Goal: Book appointment/travel/reservation

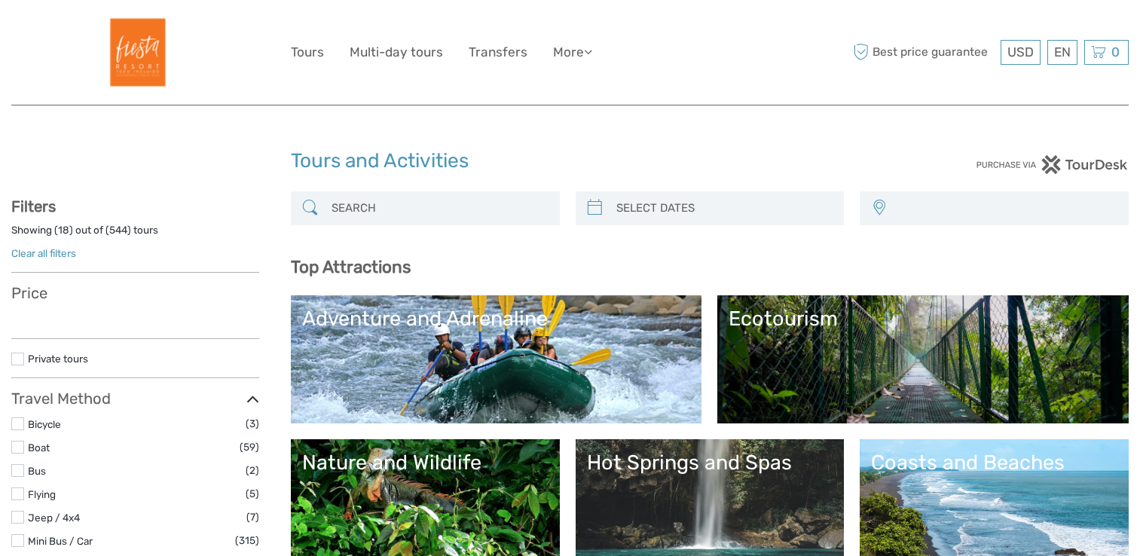
select select
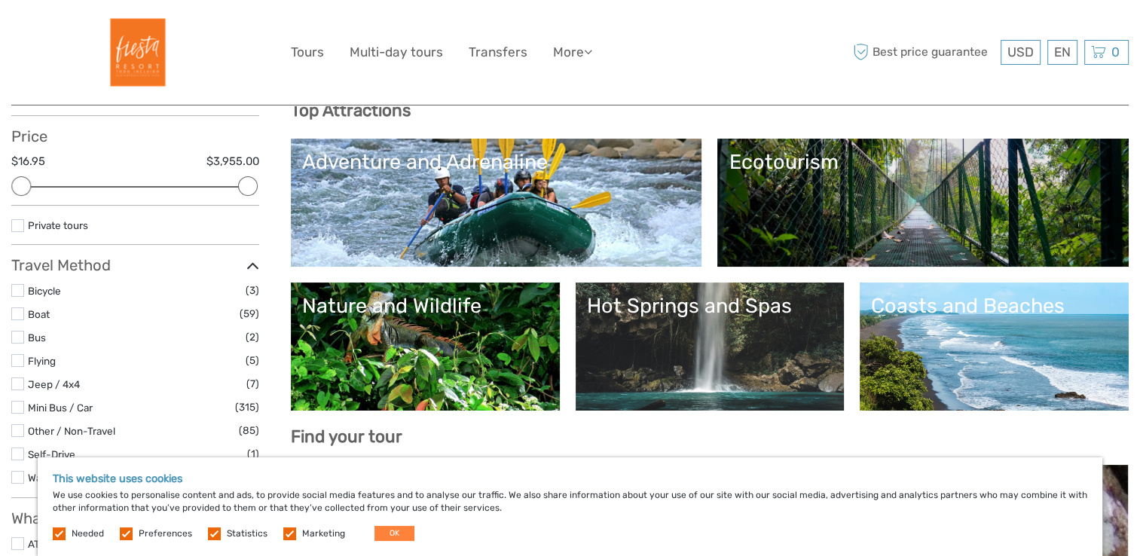
scroll to position [185, 0]
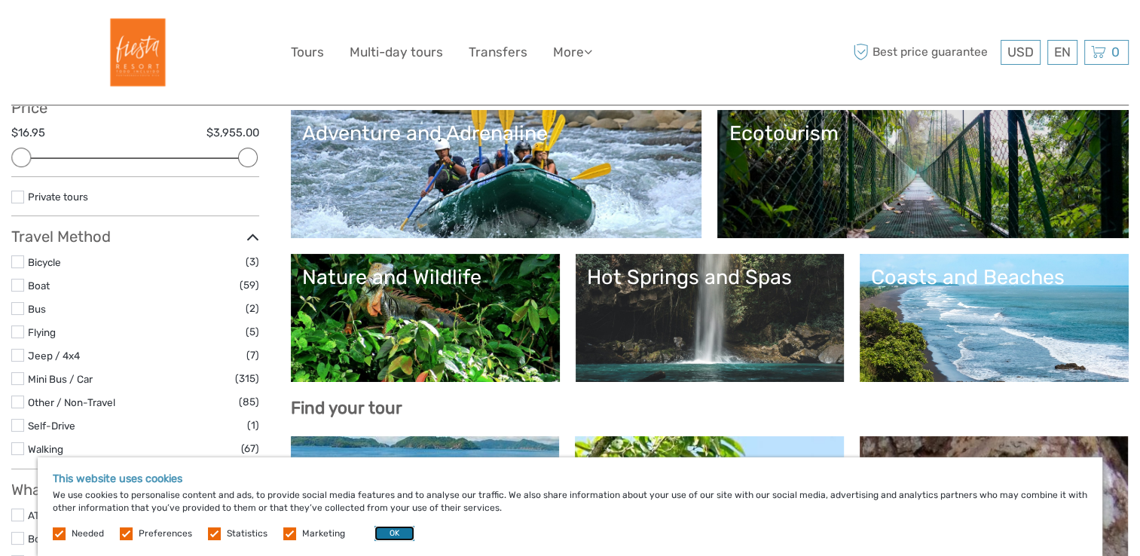
click at [404, 531] on button "OK" at bounding box center [394, 533] width 40 height 15
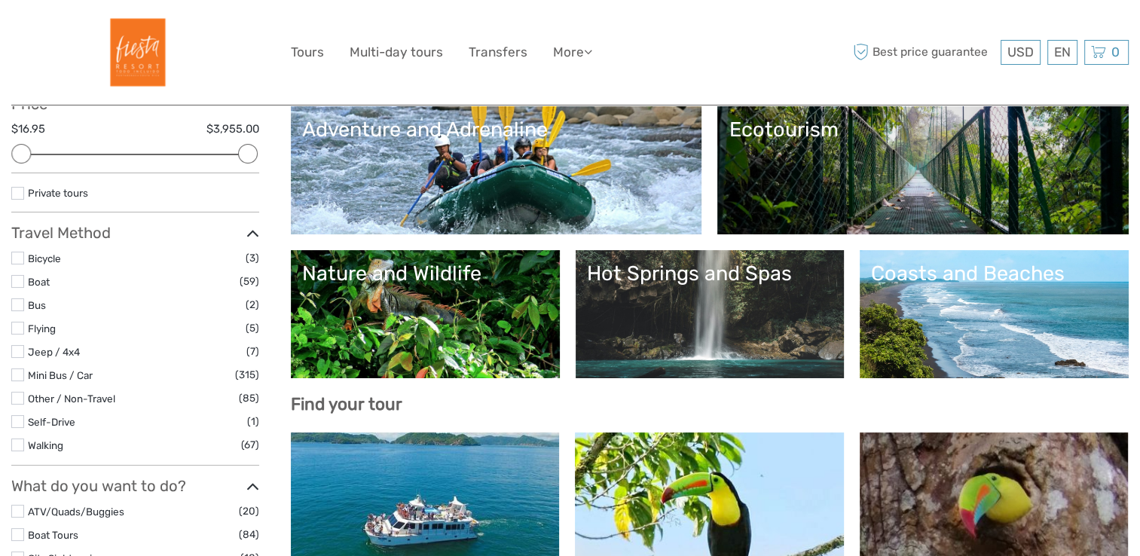
scroll to position [0, 0]
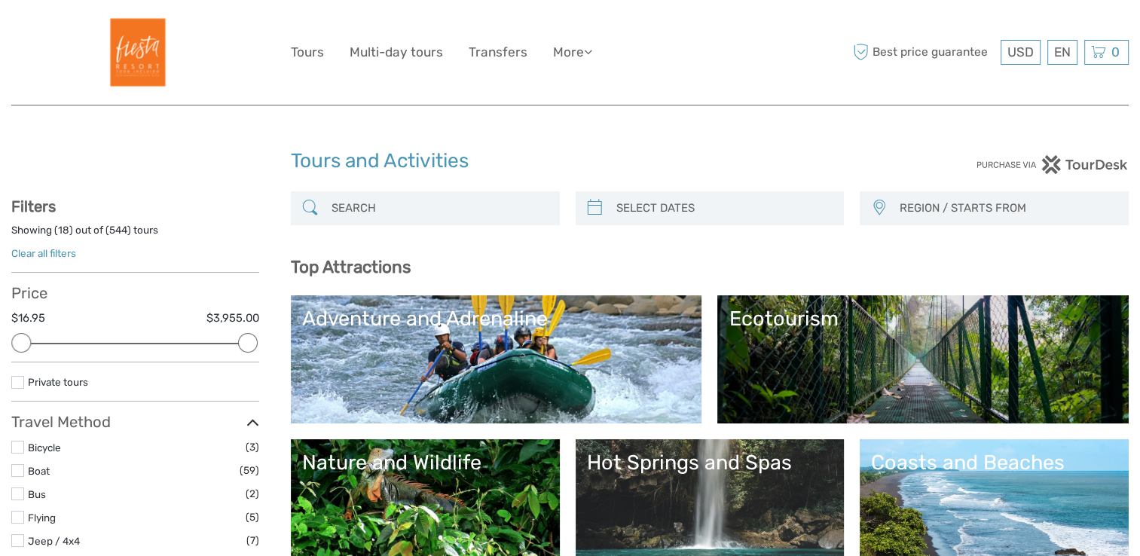
type input "[DATE]"
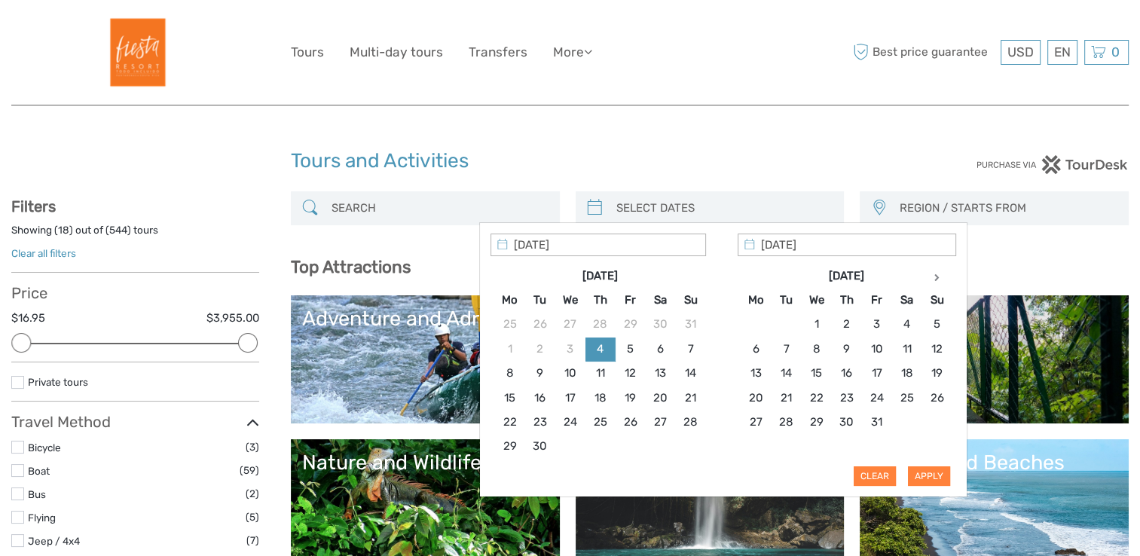
click at [668, 215] on input "search" at bounding box center [723, 208] width 227 height 26
click at [934, 278] on icon at bounding box center [936, 277] width 5 height 8
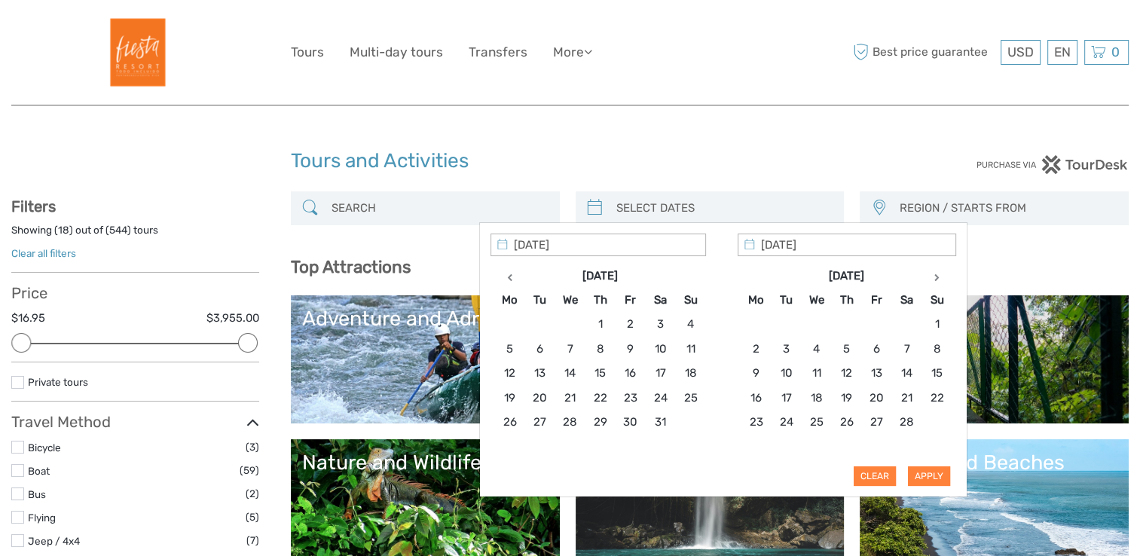
click at [934, 278] on icon at bounding box center [936, 277] width 5 height 8
type input "[DATE]"
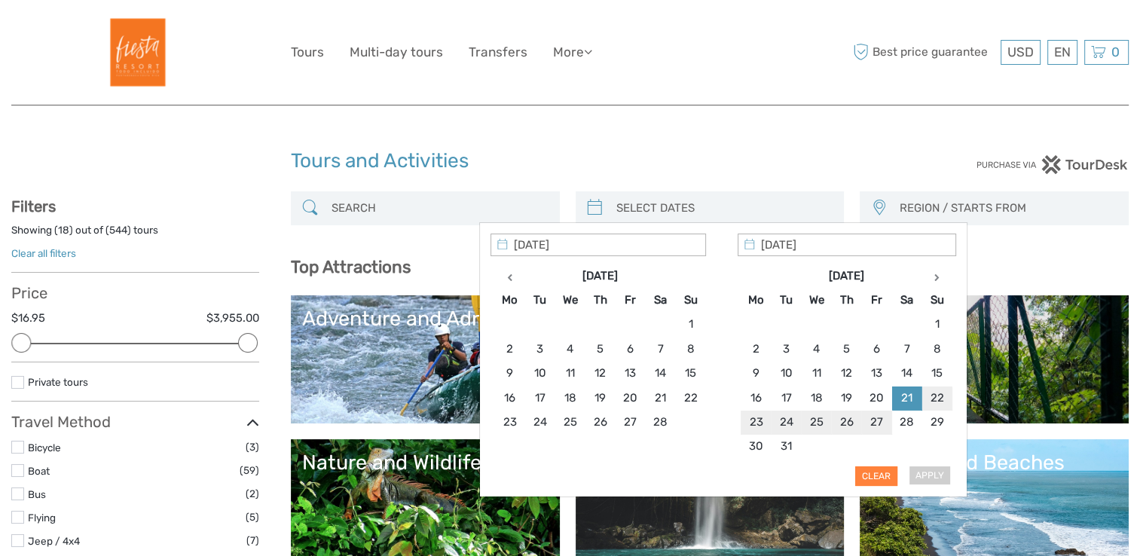
type input "[DATE]"
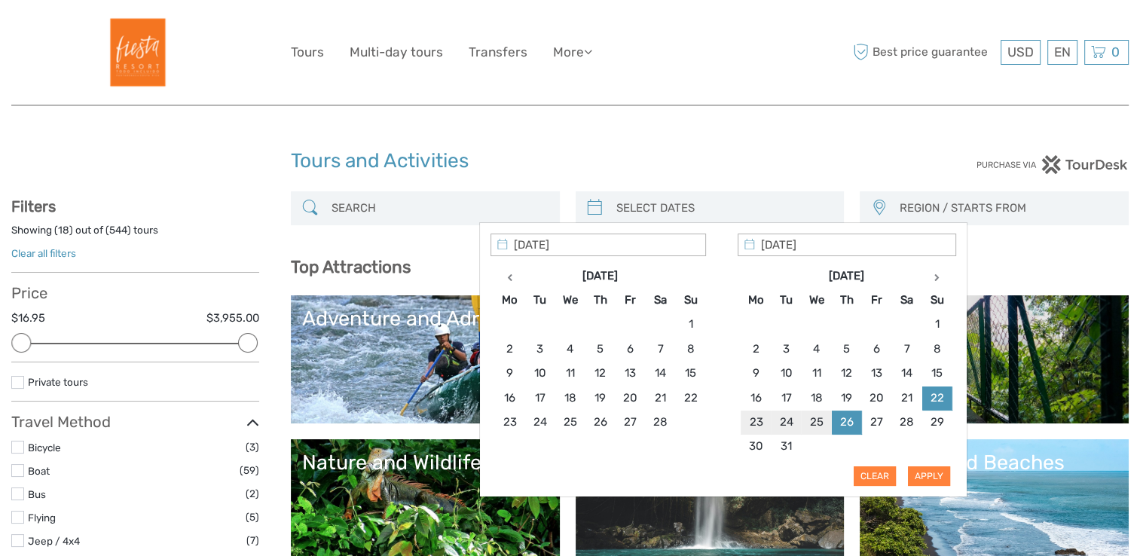
type input "[DATE]"
click at [926, 468] on button "Apply" at bounding box center [929, 476] width 42 height 20
type input "[DATE] - [DATE]"
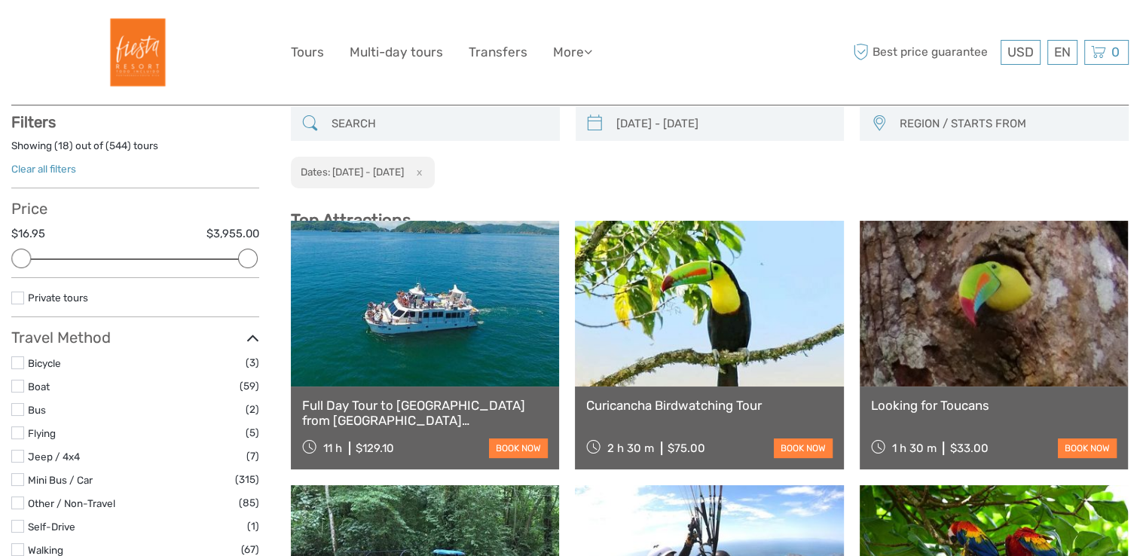
scroll to position [85, 0]
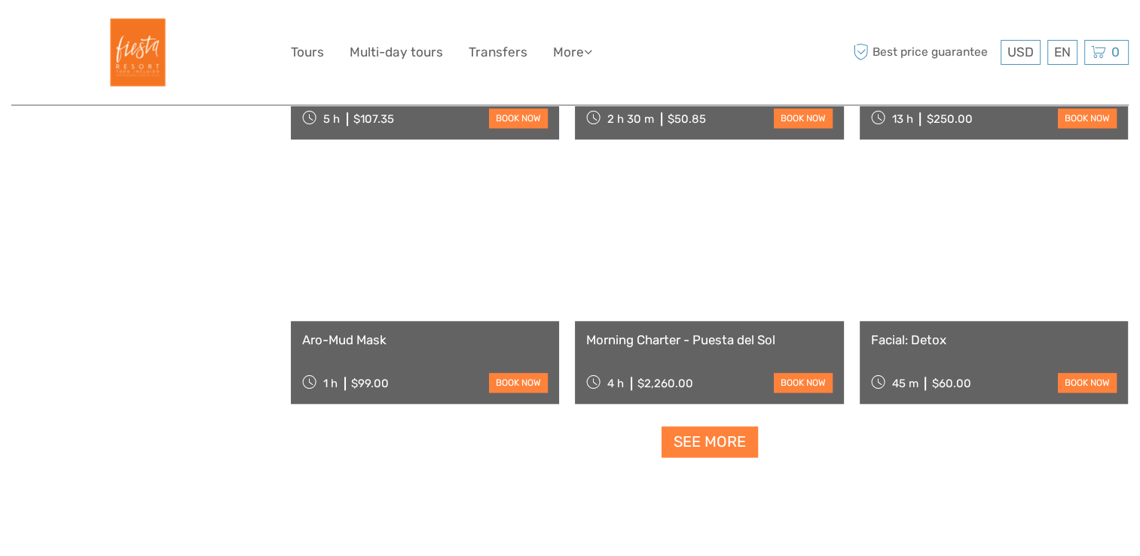
scroll to position [1467, 0]
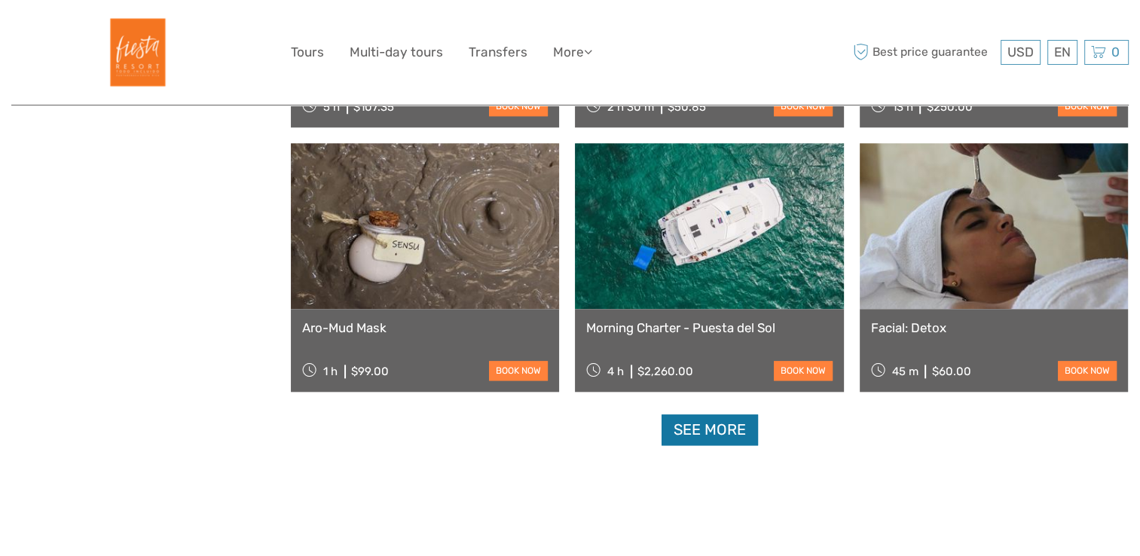
click at [703, 428] on link "See more" at bounding box center [709, 429] width 96 height 31
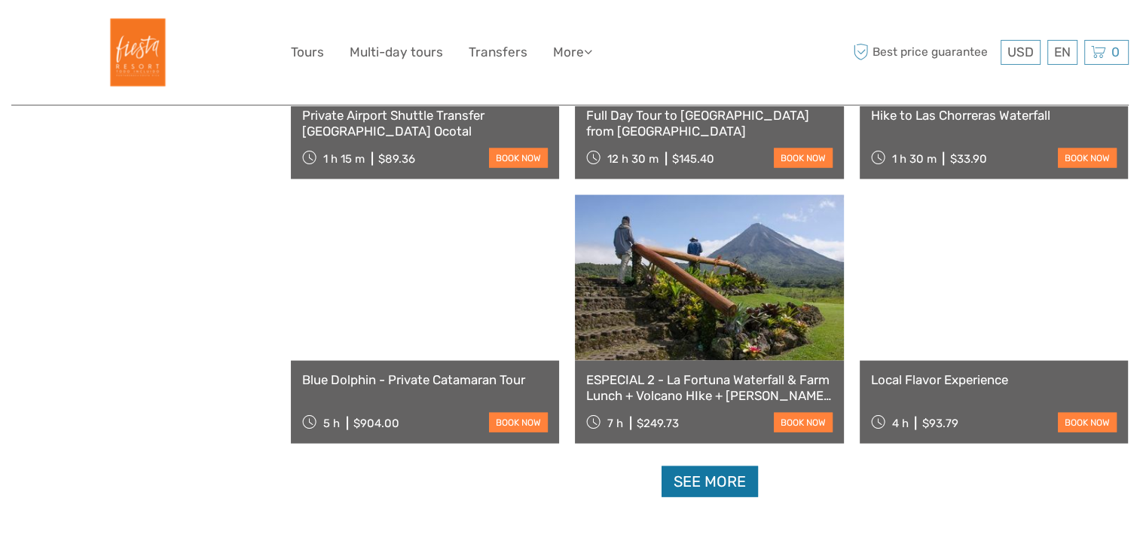
scroll to position [3004, 0]
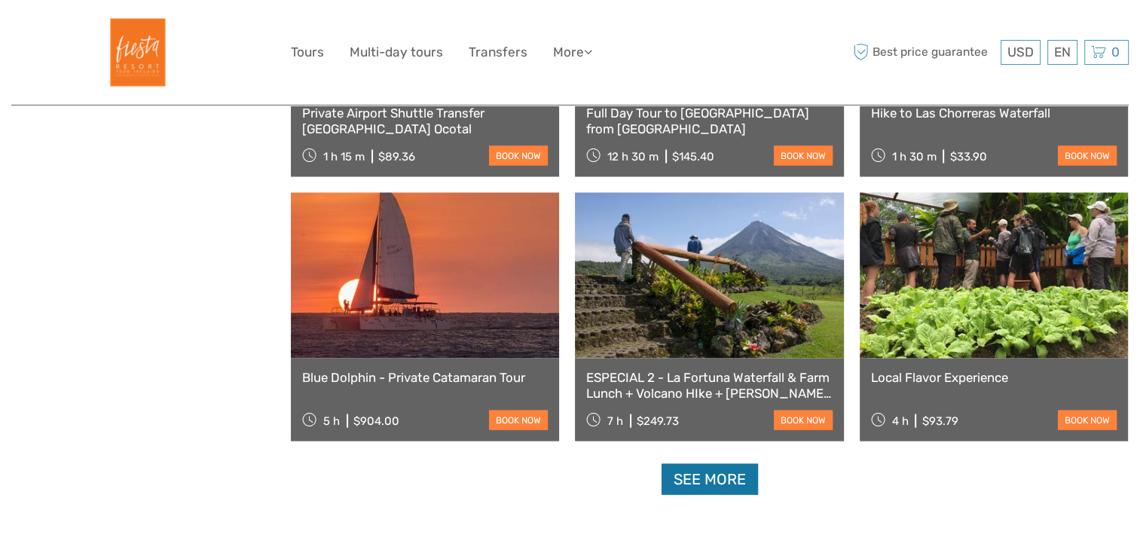
click at [717, 477] on link "See more" at bounding box center [709, 479] width 96 height 31
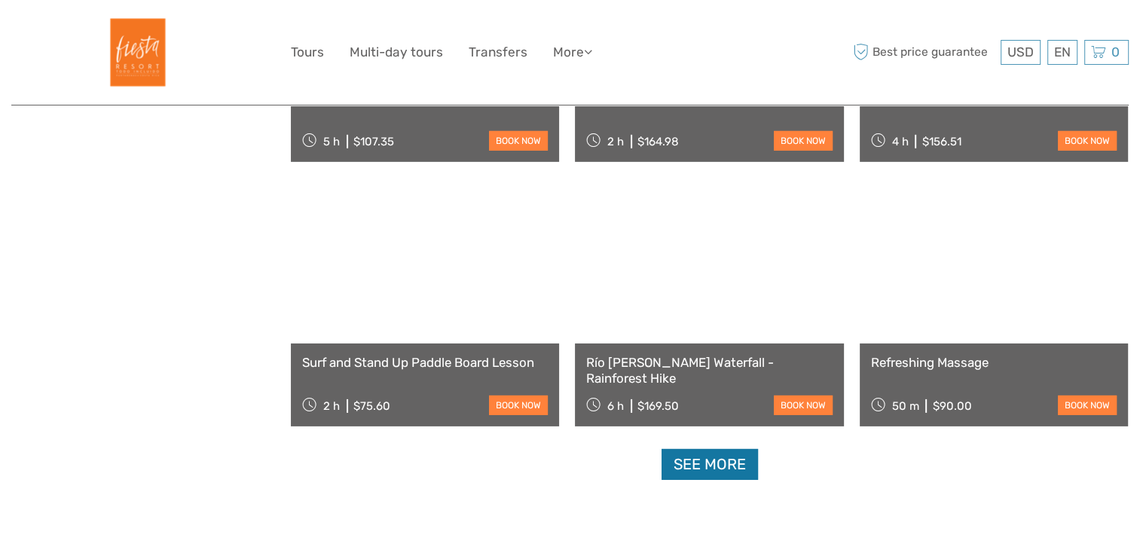
scroll to position [4606, 0]
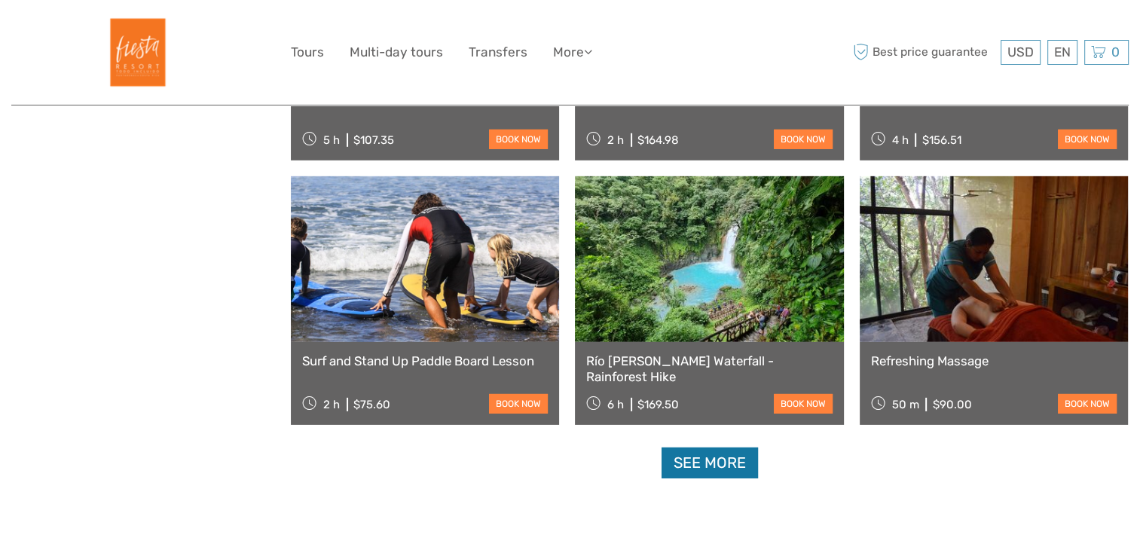
click at [713, 465] on link "See more" at bounding box center [709, 462] width 96 height 31
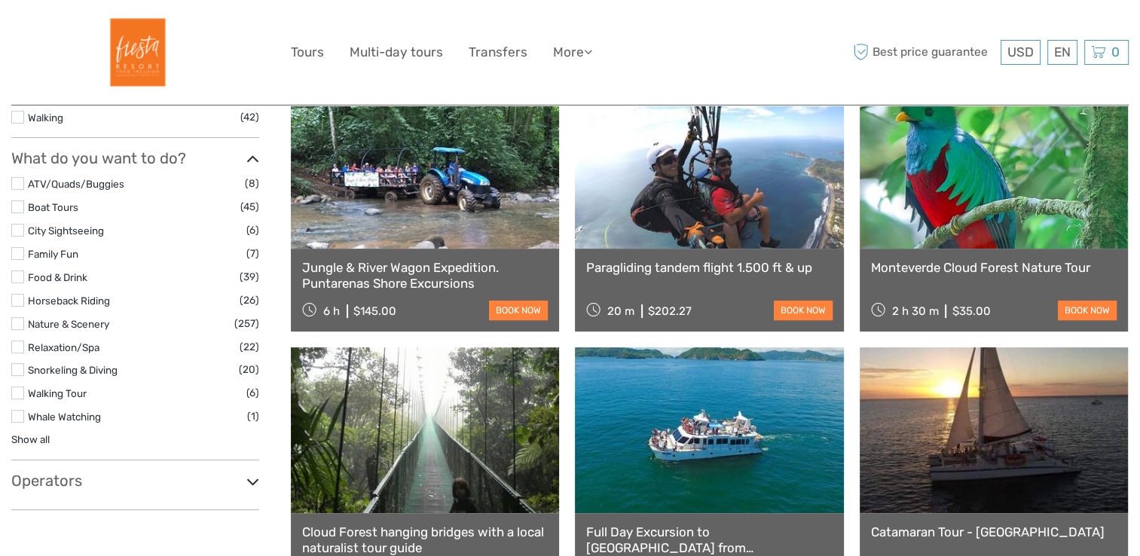
scroll to position [470, 0]
click at [99, 321] on link "Nature & Scenery" at bounding box center [68, 324] width 81 height 12
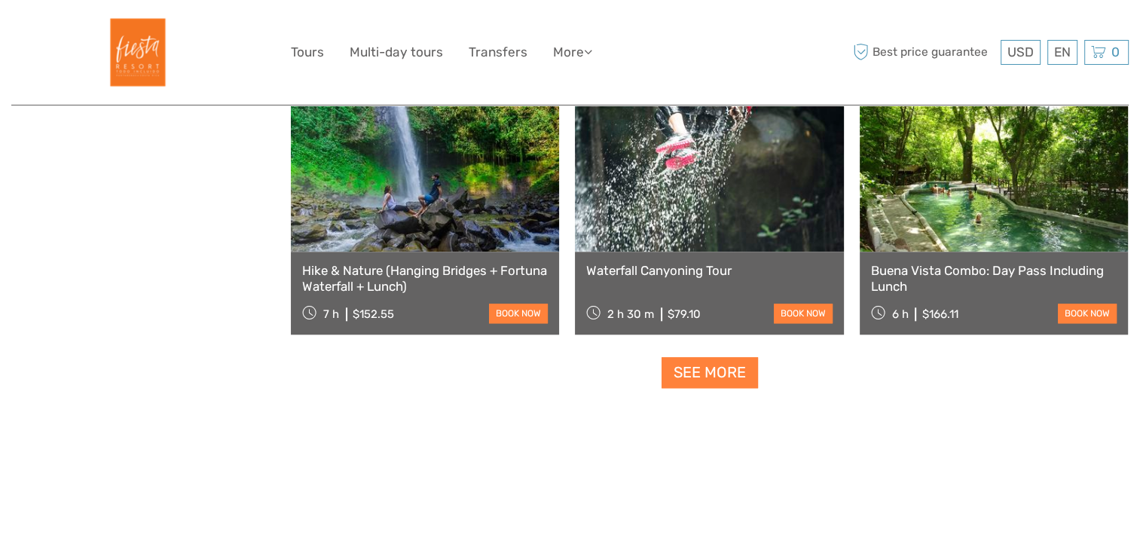
scroll to position [1567, 0]
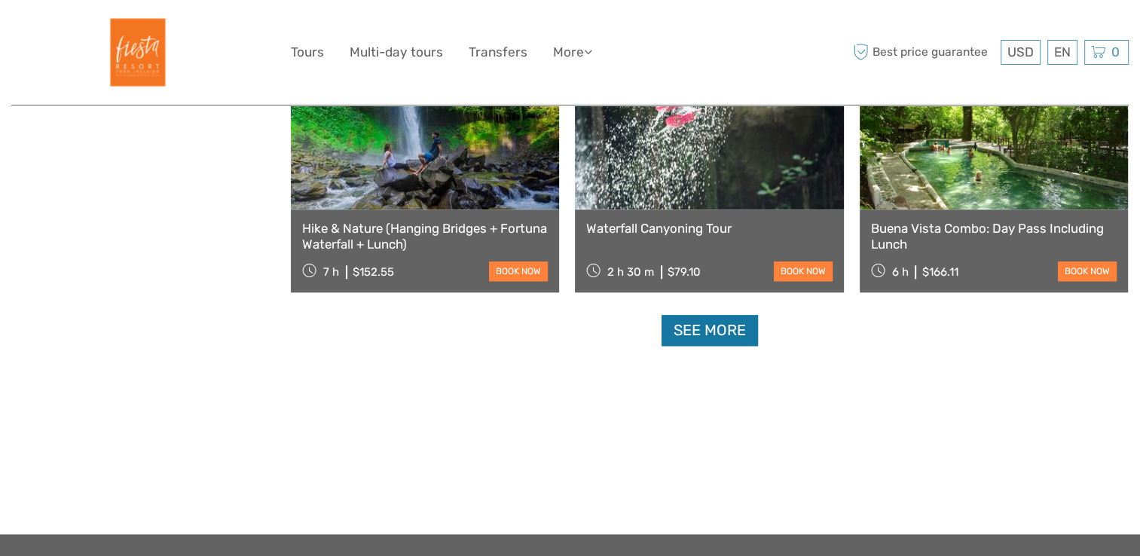
click at [709, 331] on link "See more" at bounding box center [709, 330] width 96 height 31
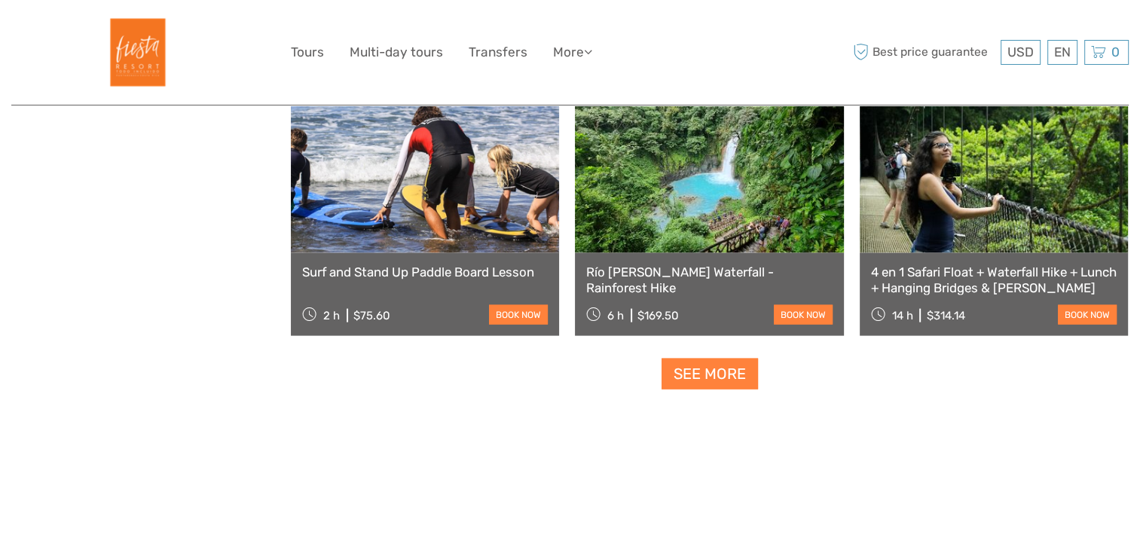
scroll to position [3130, 0]
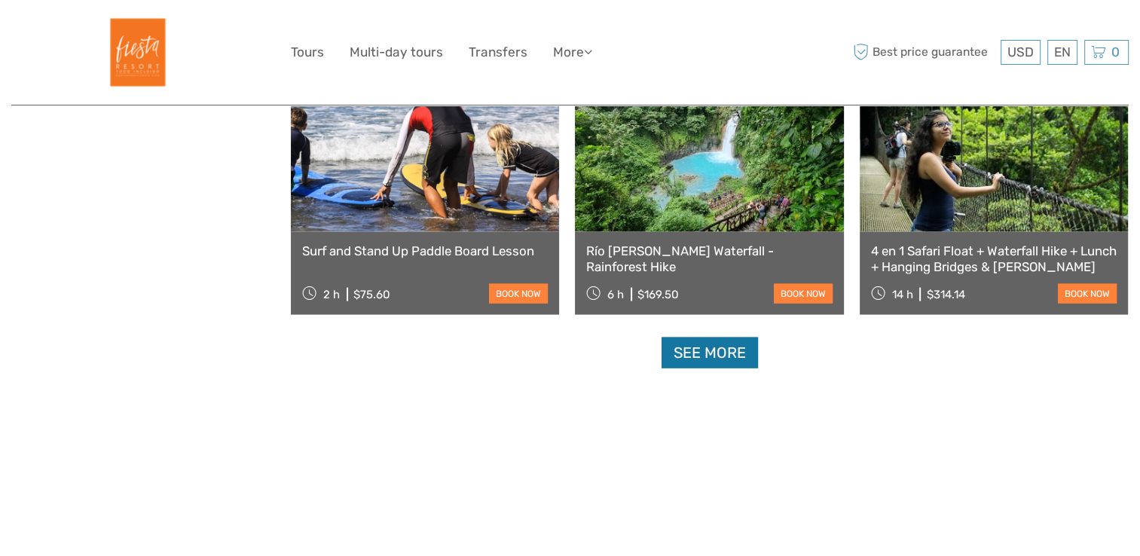
click at [721, 354] on link "See more" at bounding box center [709, 352] width 96 height 31
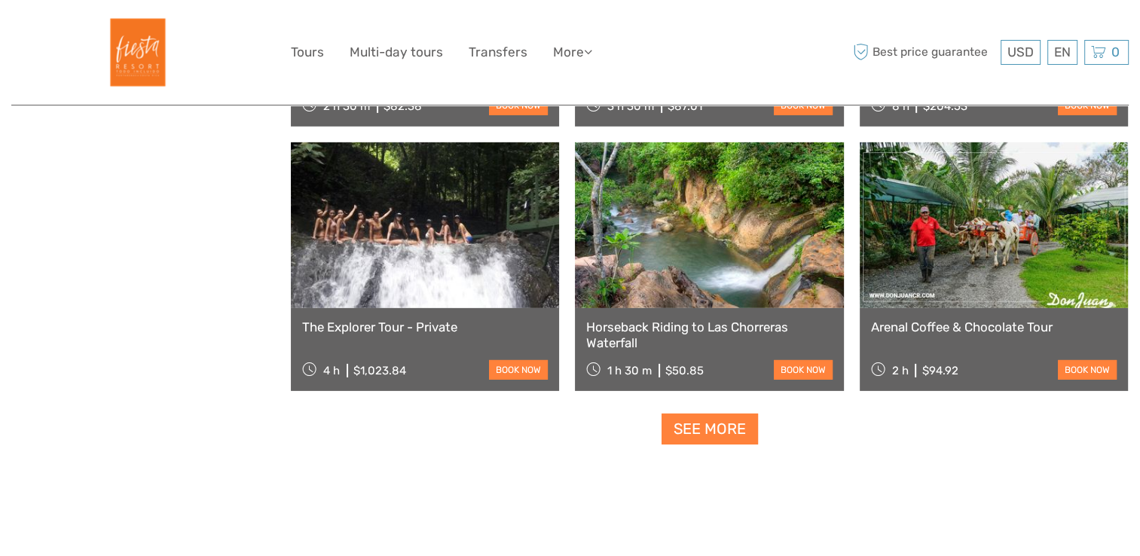
scroll to position [4642, 0]
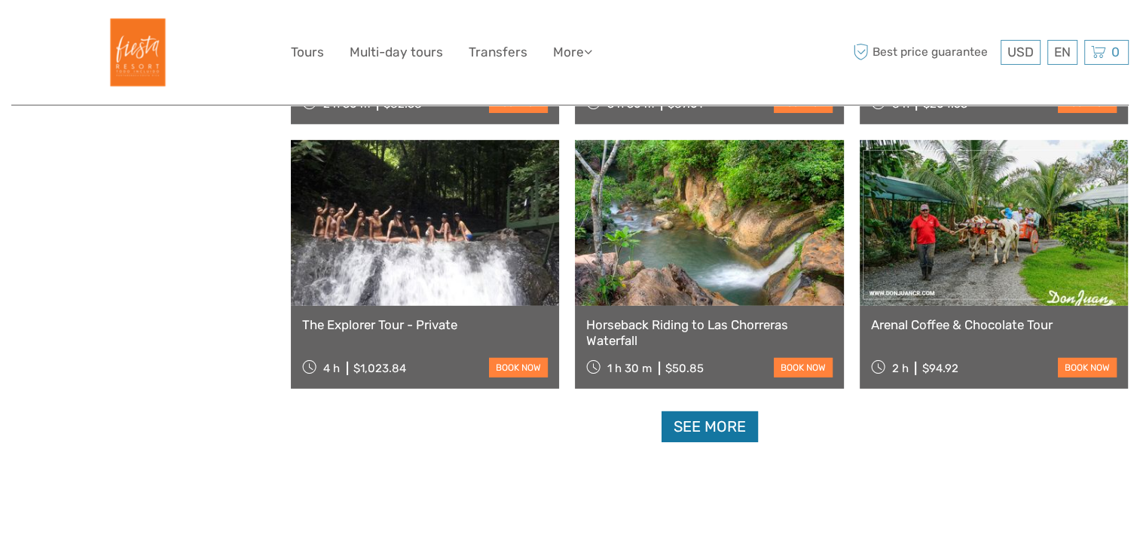
click at [721, 435] on link "See more" at bounding box center [709, 426] width 96 height 31
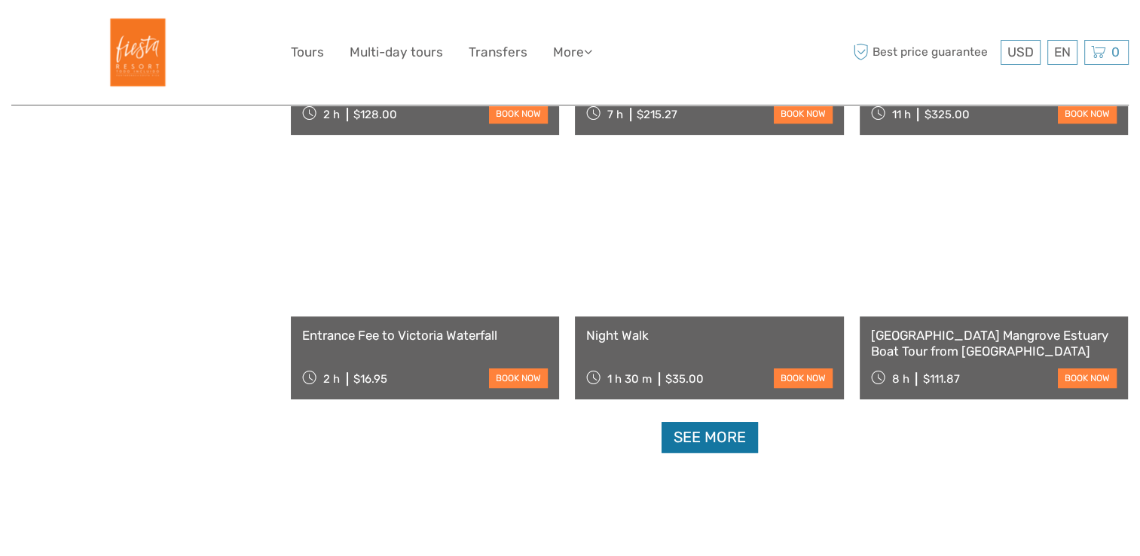
scroll to position [6219, 0]
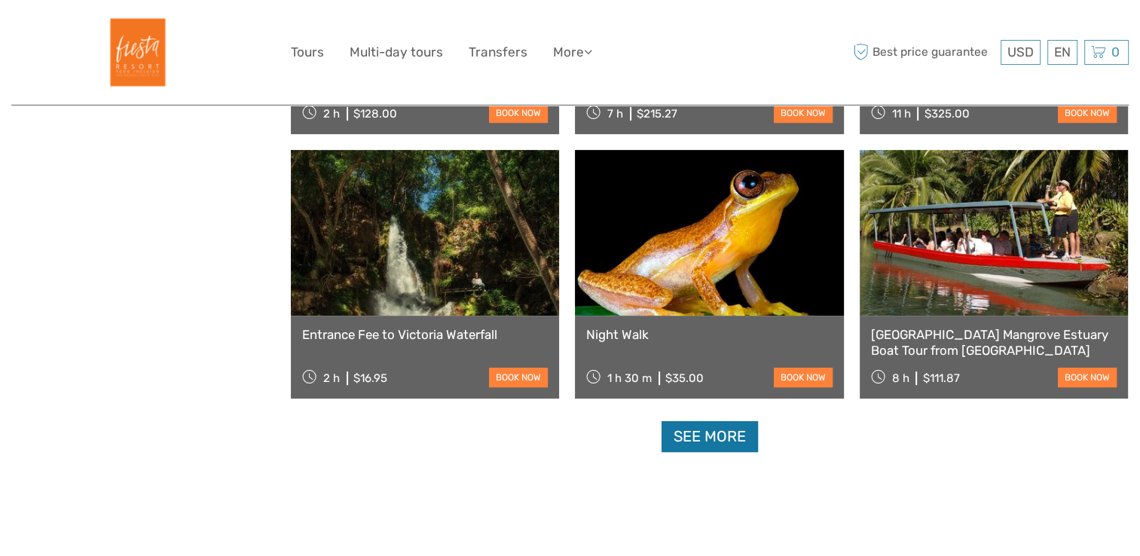
click at [687, 437] on link "See more" at bounding box center [709, 436] width 96 height 31
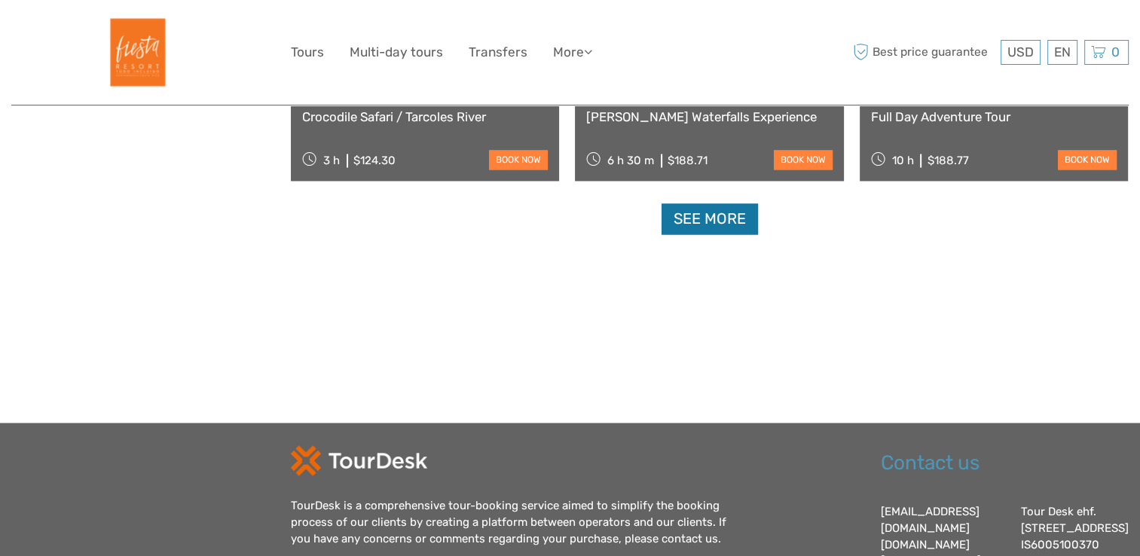
scroll to position [8022, 0]
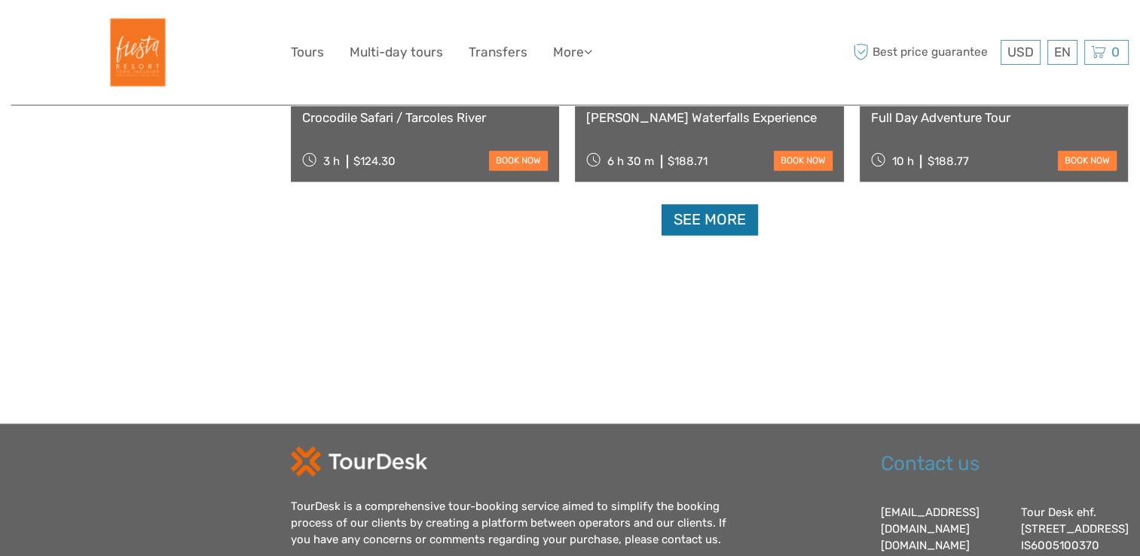
click at [705, 223] on link "See more" at bounding box center [709, 219] width 96 height 31
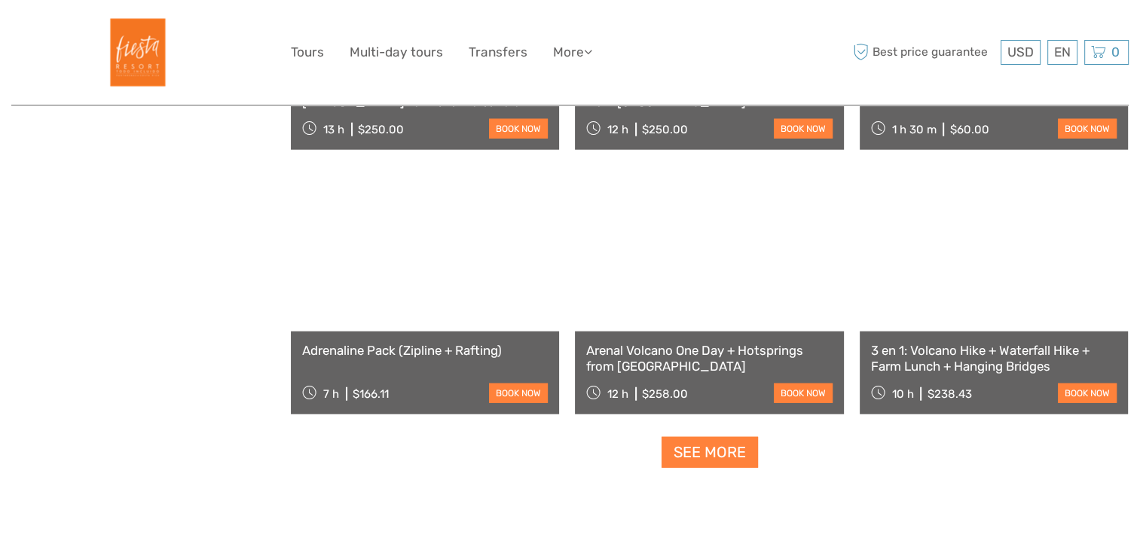
scroll to position [9376, 0]
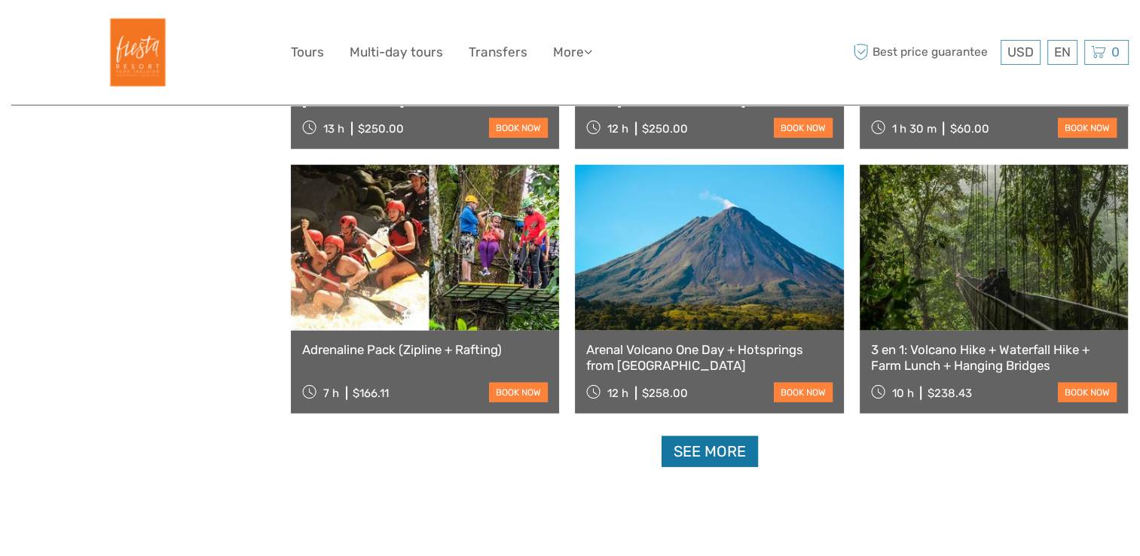
click at [719, 444] on link "See more" at bounding box center [709, 451] width 96 height 31
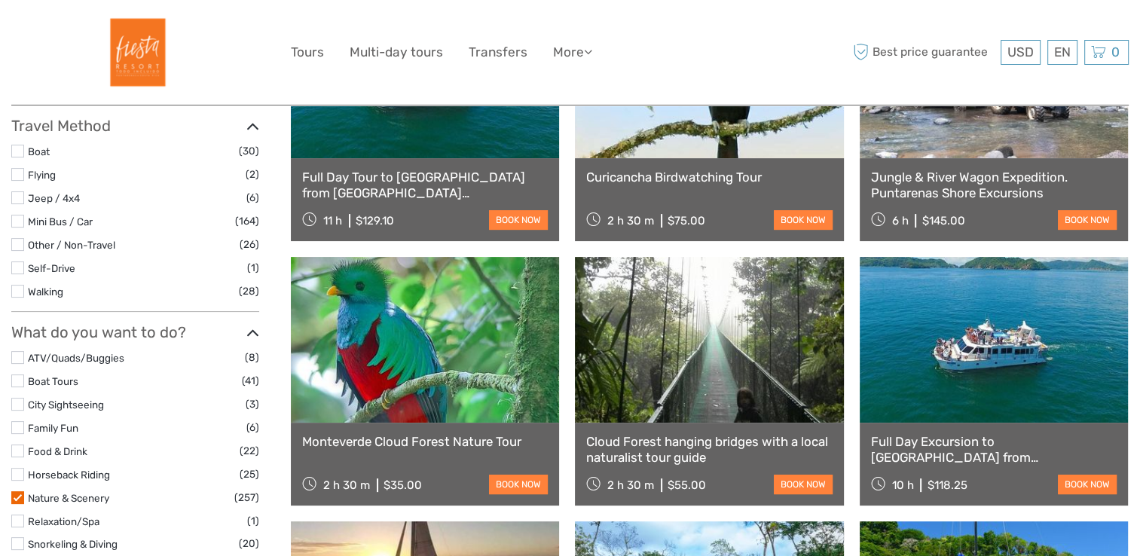
scroll to position [0, 0]
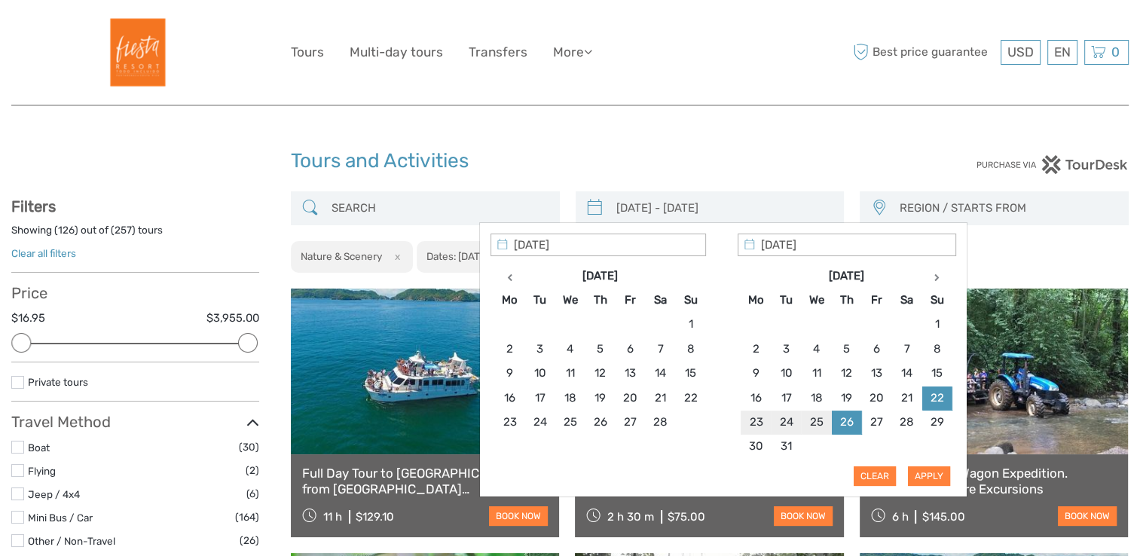
click at [788, 206] on input "[DATE] - [DATE]" at bounding box center [723, 208] width 227 height 26
type input "[DATE]"
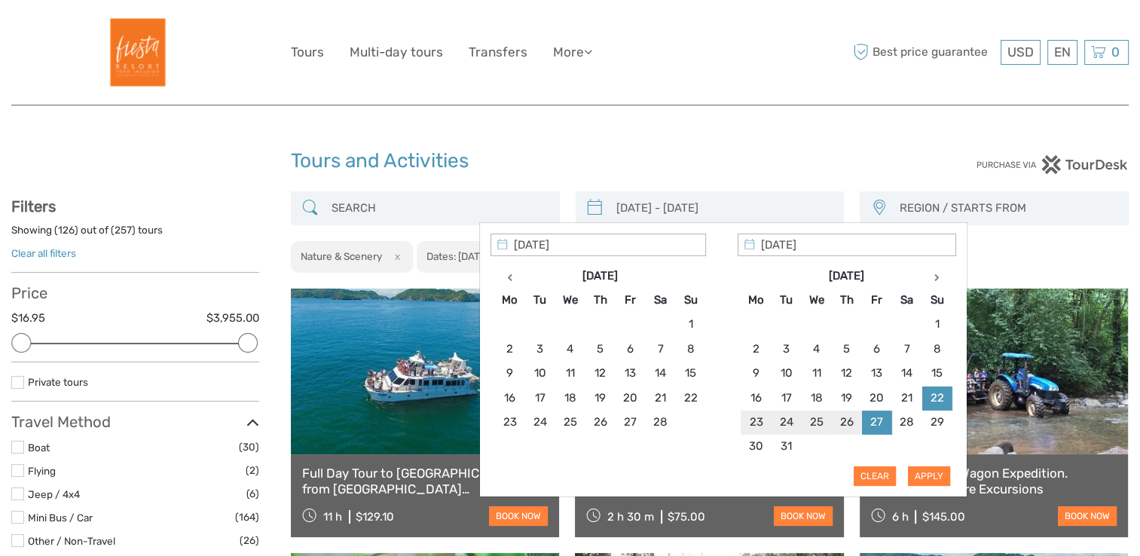
type input "[DATE]"
click at [935, 473] on button "Apply" at bounding box center [929, 476] width 42 height 20
type input "[DATE] - [DATE]"
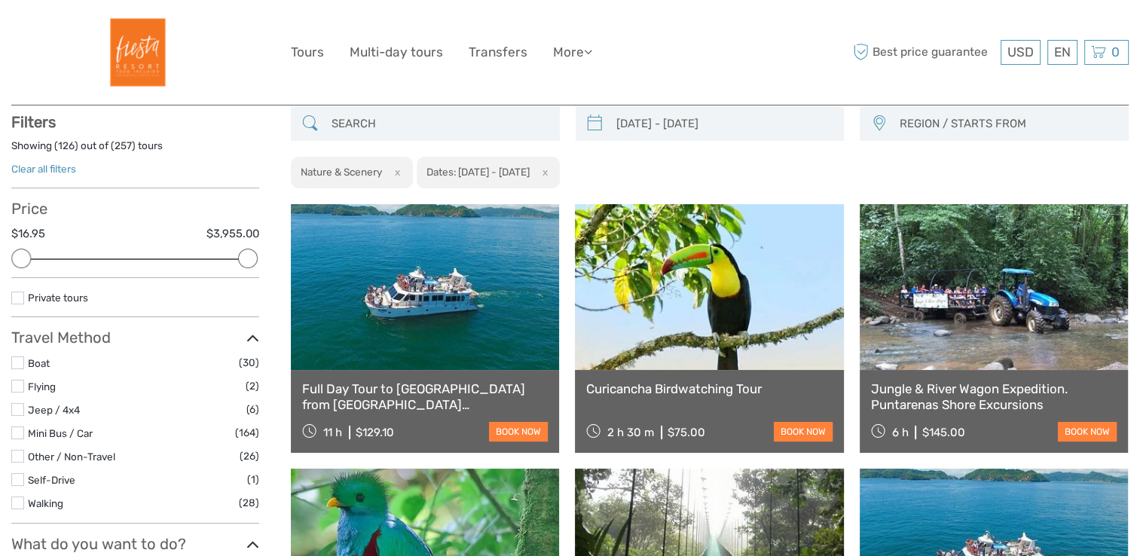
scroll to position [85, 0]
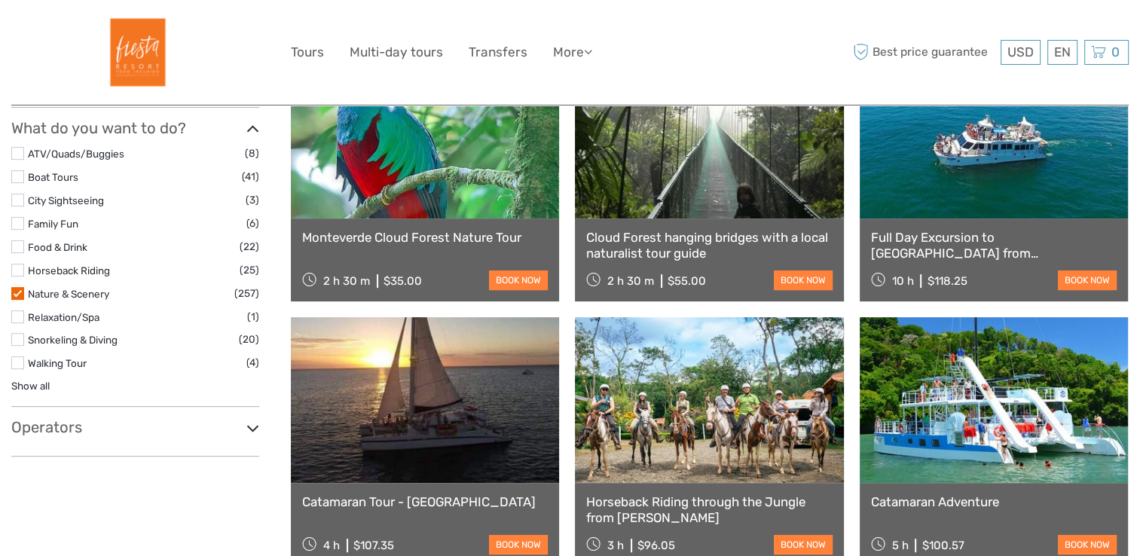
scroll to position [500, 0]
click at [17, 294] on label at bounding box center [17, 293] width 13 height 13
click at [0, 0] on input "checkbox" at bounding box center [0, 0] width 0 height 0
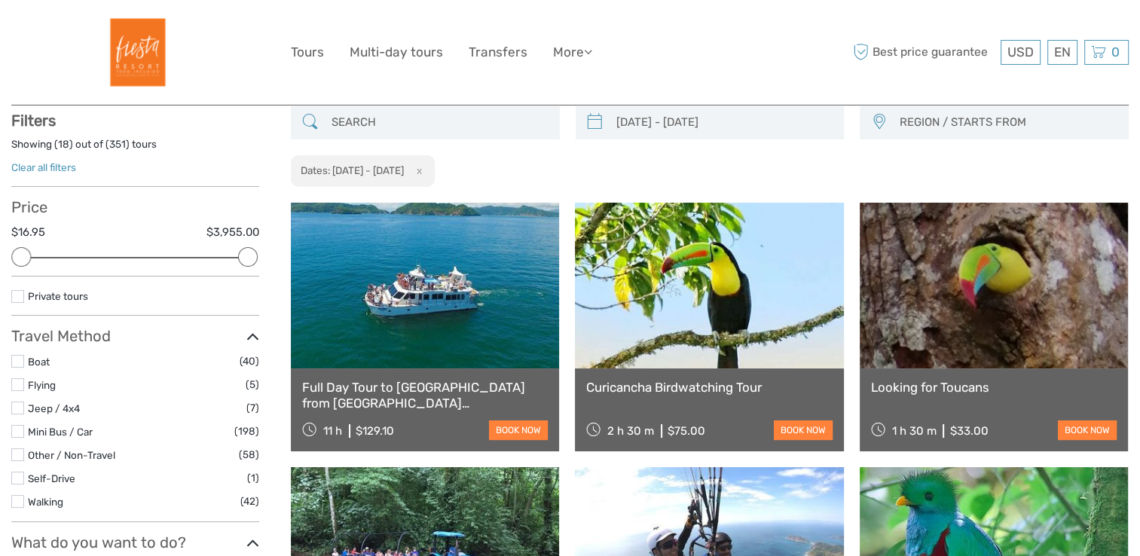
scroll to position [85, 0]
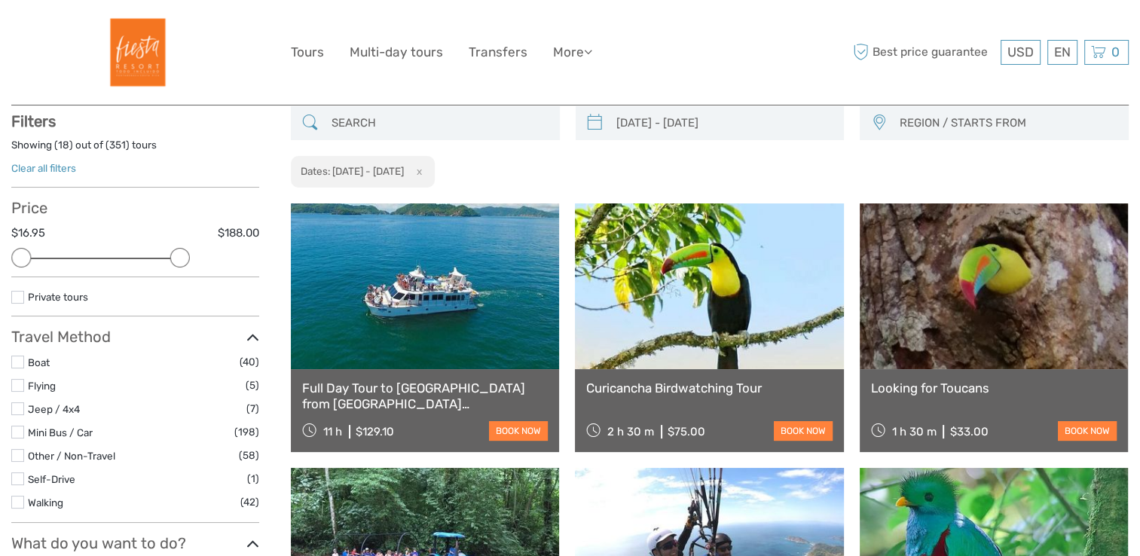
drag, startPoint x: 244, startPoint y: 255, endPoint x: 169, endPoint y: 261, distance: 74.7
click at [170, 261] on div at bounding box center [180, 258] width 20 height 20
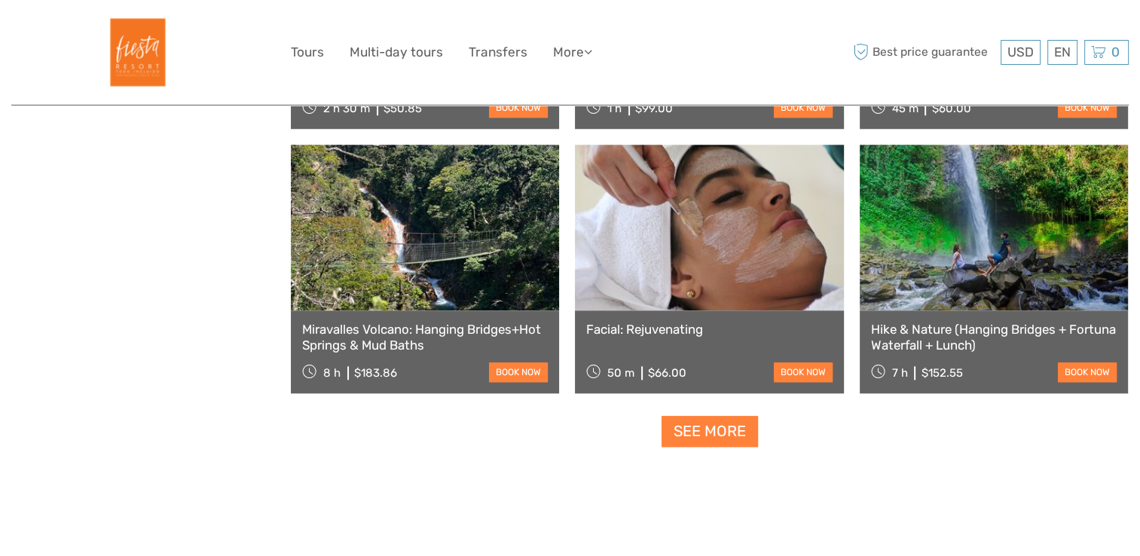
scroll to position [1466, 0]
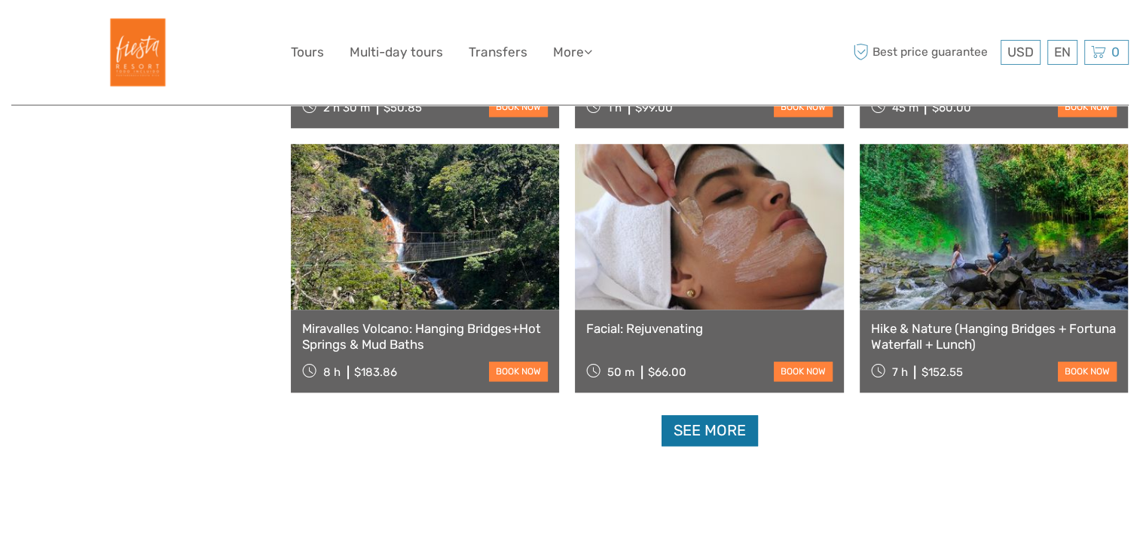
click at [707, 424] on link "See more" at bounding box center [709, 430] width 96 height 31
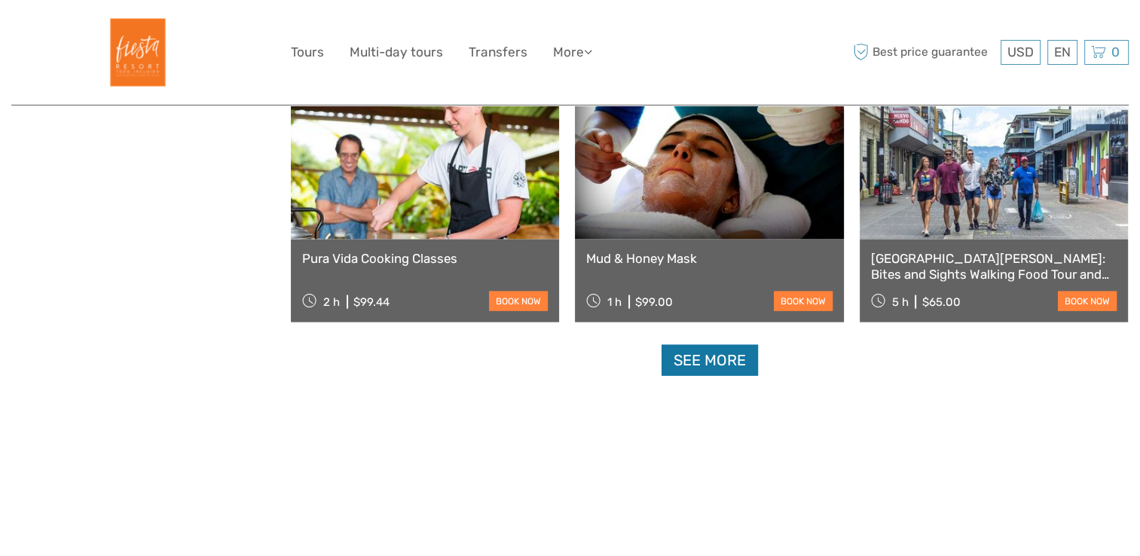
scroll to position [3125, 0]
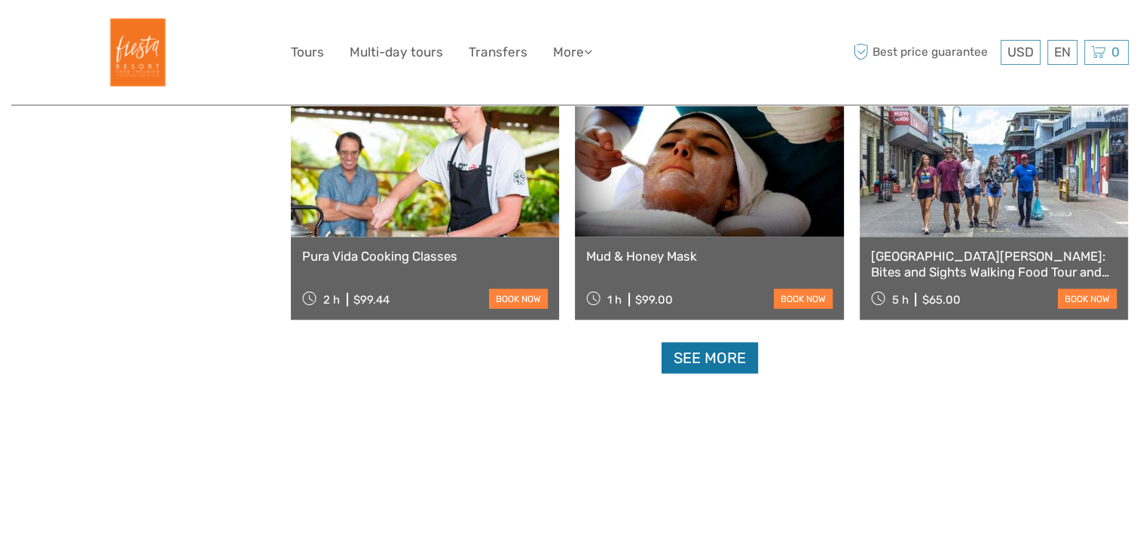
click at [719, 360] on link "See more" at bounding box center [709, 358] width 96 height 31
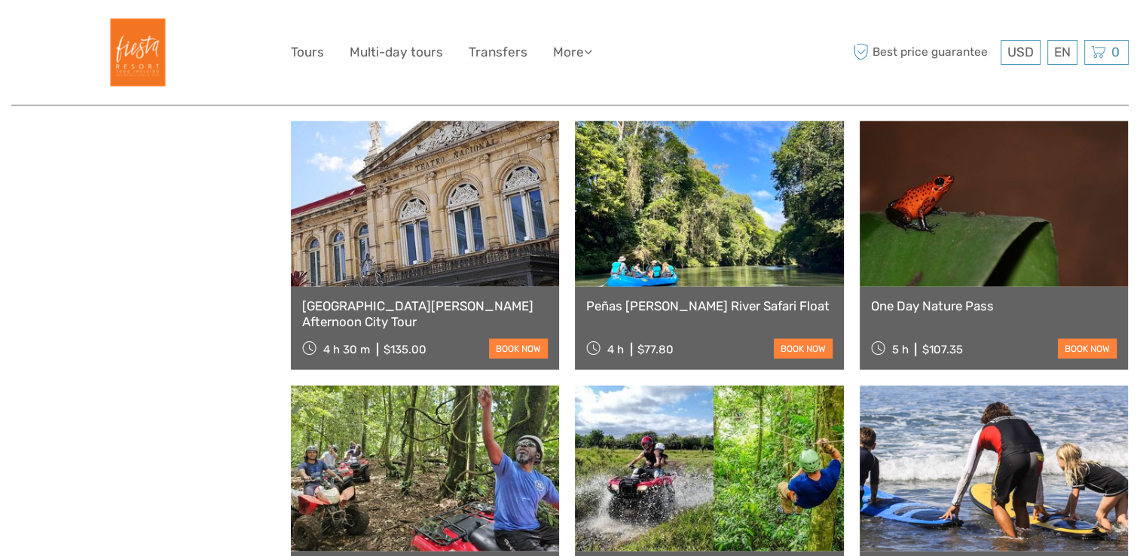
scroll to position [3605, 0]
